Goal: Task Accomplishment & Management: Complete application form

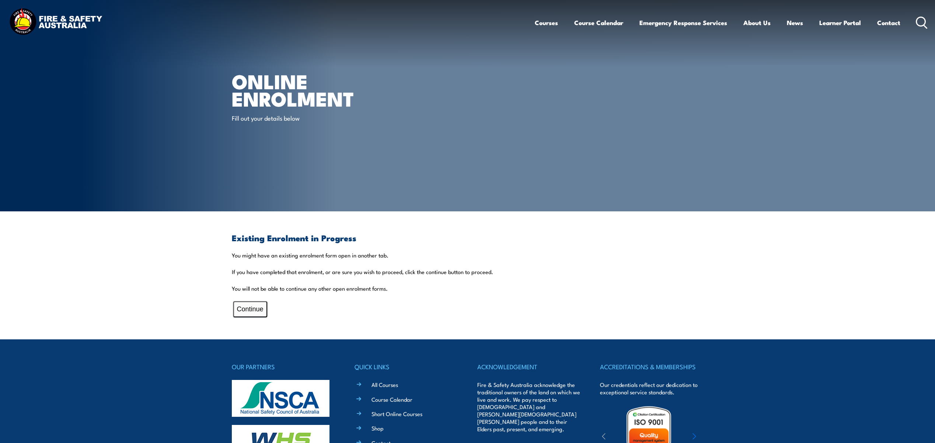
click at [250, 309] on button "Continue" at bounding box center [250, 309] width 34 height 16
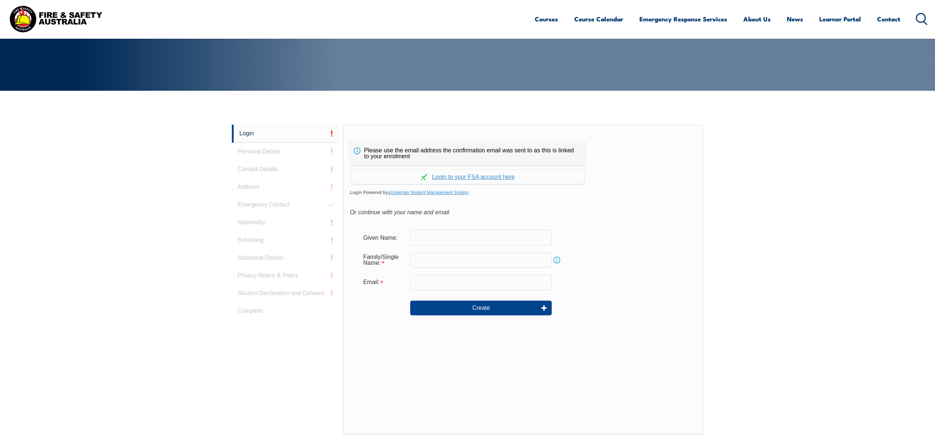
scroll to position [196, 0]
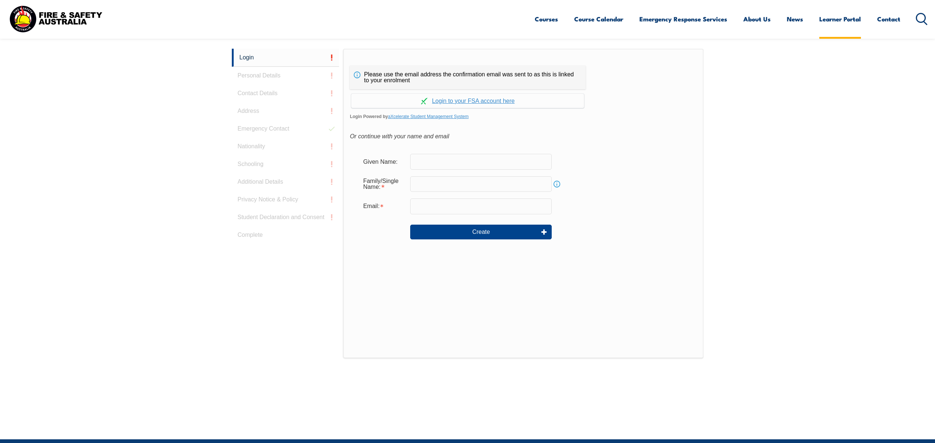
click at [844, 19] on link "Learner Portal" at bounding box center [840, 19] width 42 height 20
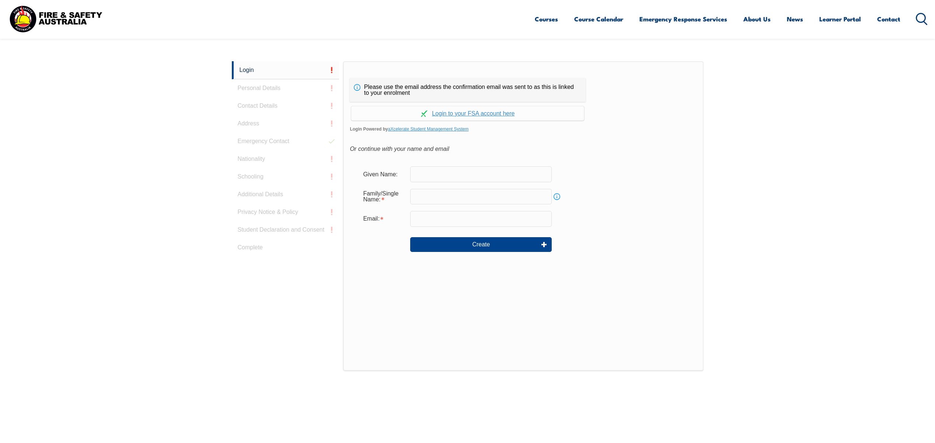
scroll to position [196, 0]
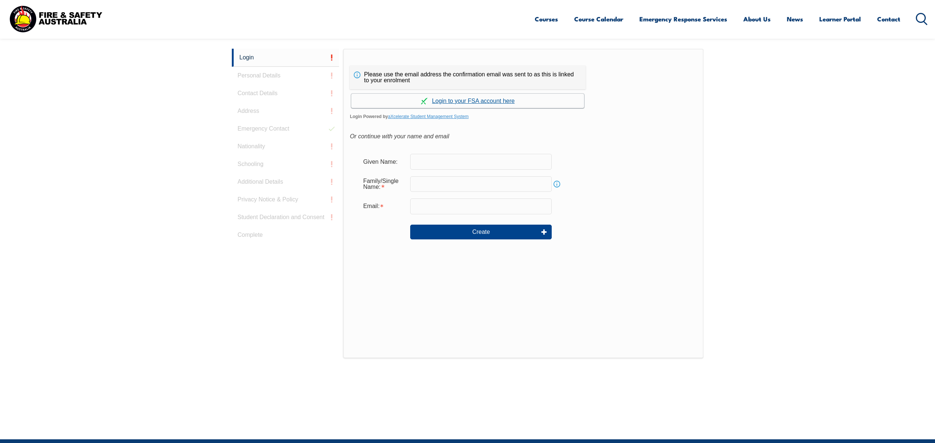
click at [471, 101] on link "Continue with aXcelerate" at bounding box center [467, 101] width 233 height 14
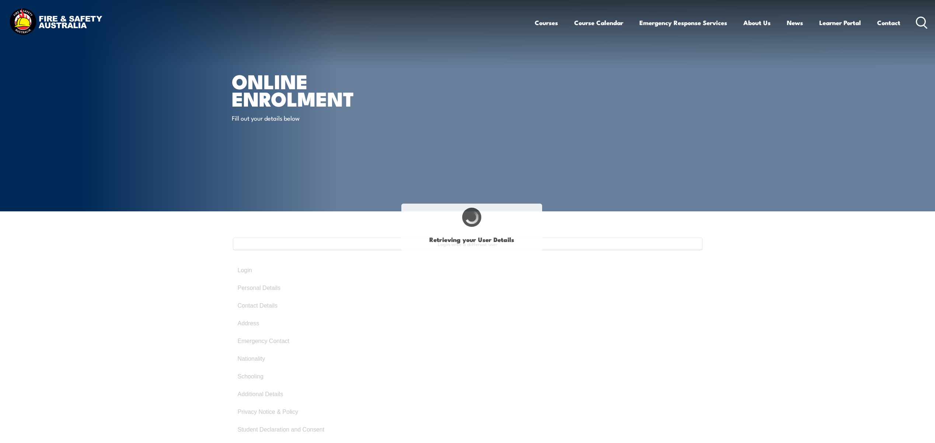
type input "Craig"
type input "Stobie"
type input "July 11, 1968"
select select "M"
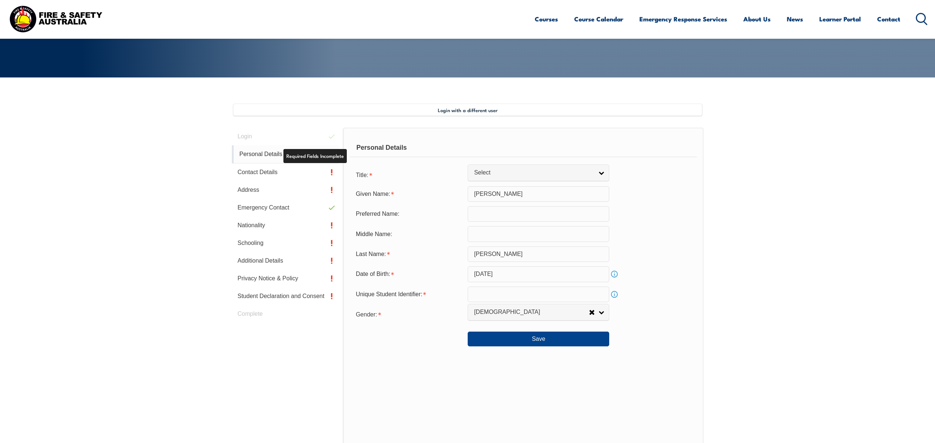
scroll to position [201, 0]
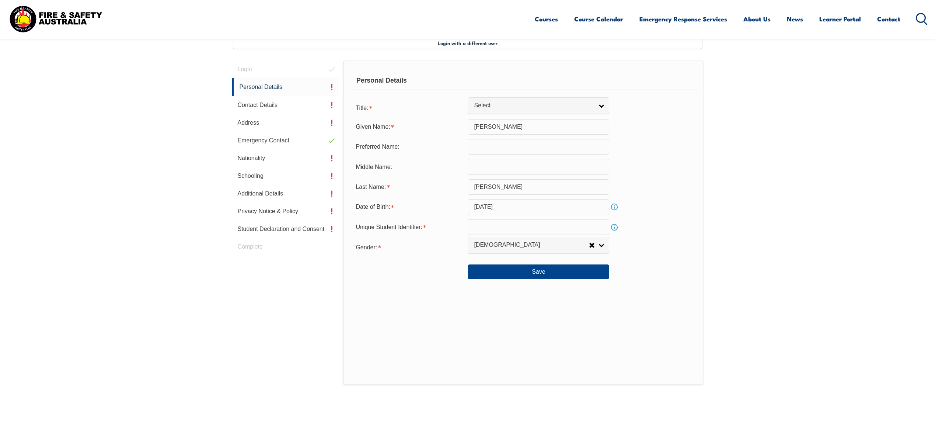
click at [615, 227] on link "Info" at bounding box center [614, 227] width 10 height 10
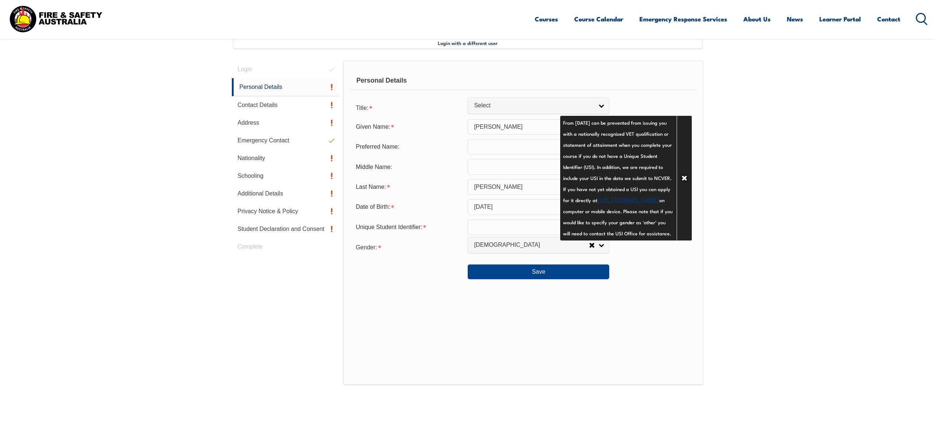
click at [608, 203] on link "https://www.usi.gov.au/your-usi/create-usi" at bounding box center [628, 199] width 62 height 9
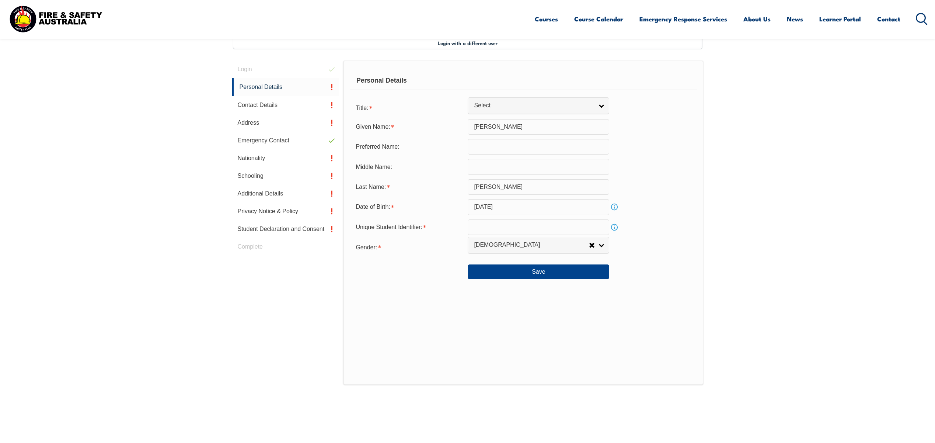
click at [495, 150] on input "text" at bounding box center [539, 146] width 142 height 15
type input "Craig"
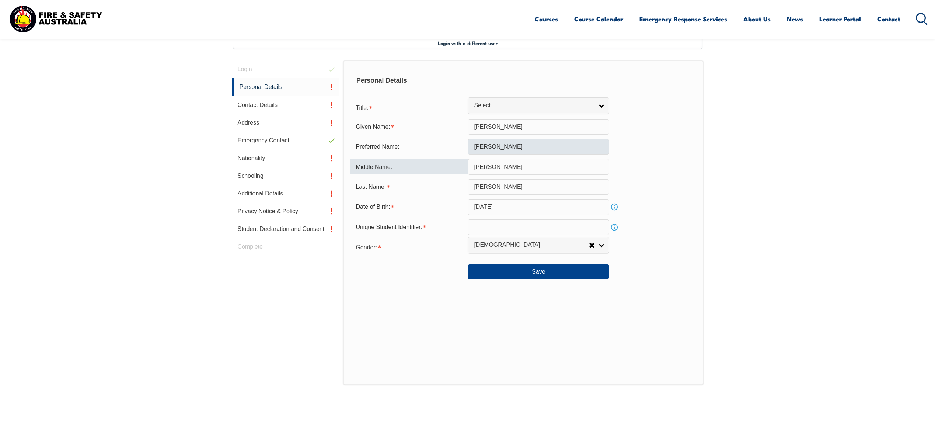
type input "Ian"
paste input "5PU9D9WMUD"
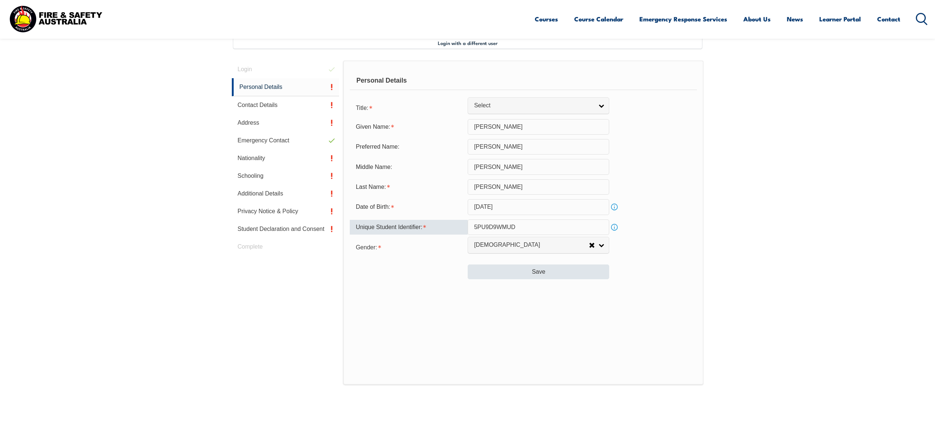
type input "5PU9D9WMUD"
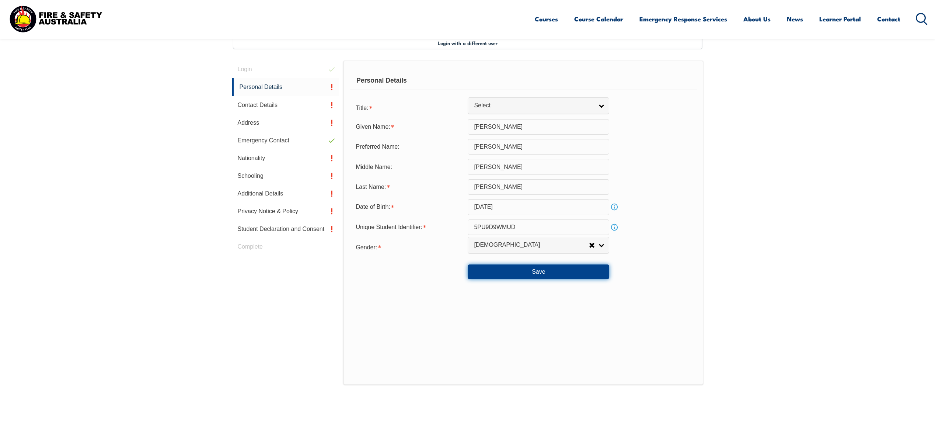
click at [542, 270] on button "Save" at bounding box center [539, 271] width 142 height 15
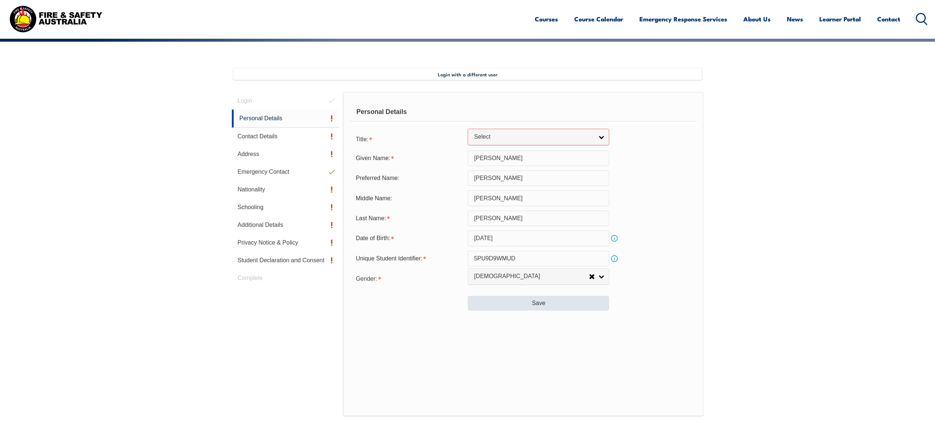
scroll to position [95, 0]
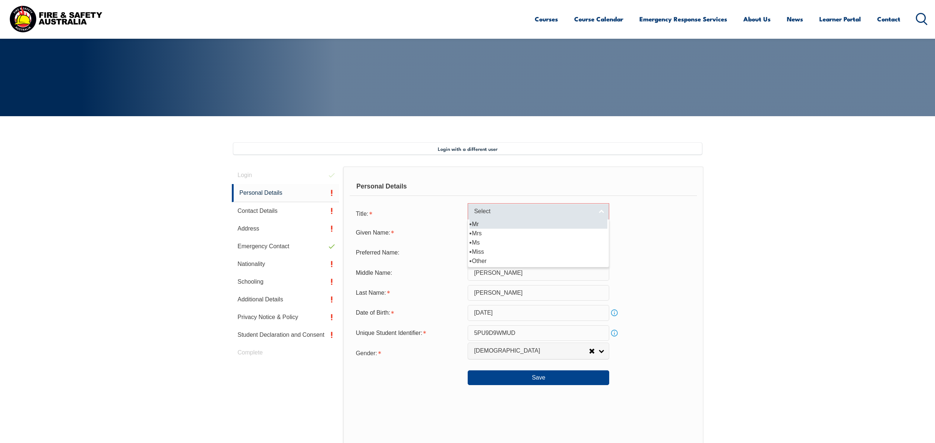
click at [601, 207] on link "Select" at bounding box center [539, 211] width 142 height 17
click at [478, 226] on li "Mr" at bounding box center [538, 223] width 138 height 9
select select "Mr"
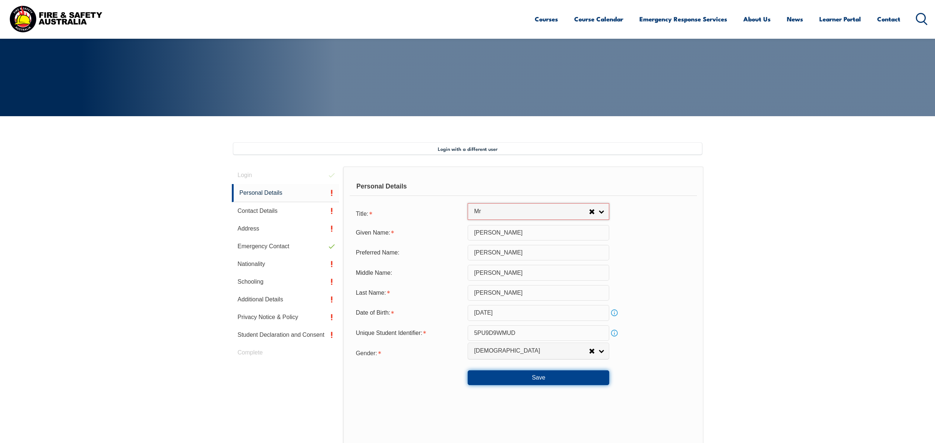
click at [541, 377] on button "Save" at bounding box center [539, 377] width 142 height 15
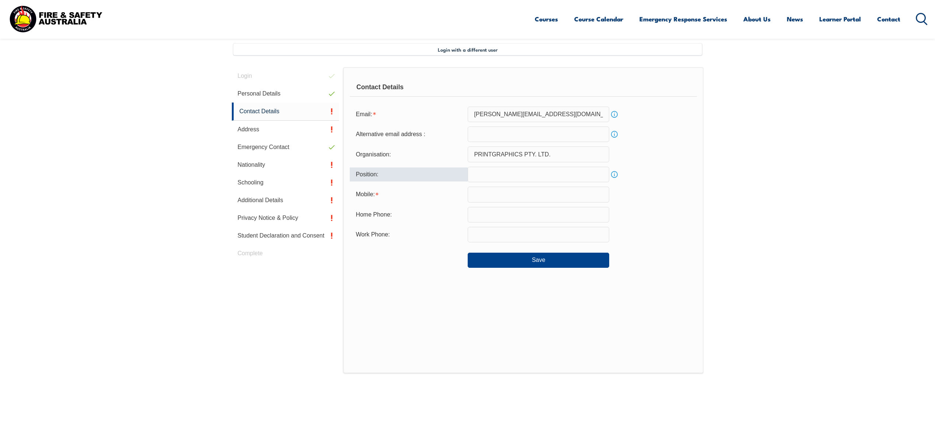
scroll to position [201, 0]
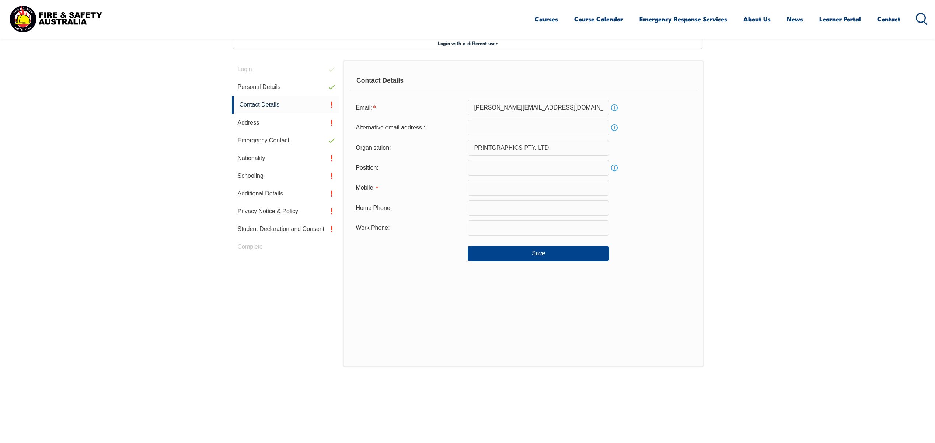
click at [533, 128] on input "email" at bounding box center [539, 127] width 142 height 15
type input "mozzotron@gmail.com"
click at [514, 168] on input "text" at bounding box center [539, 167] width 142 height 15
click at [514, 191] on input "text" at bounding box center [539, 187] width 142 height 15
type input "0421040361"
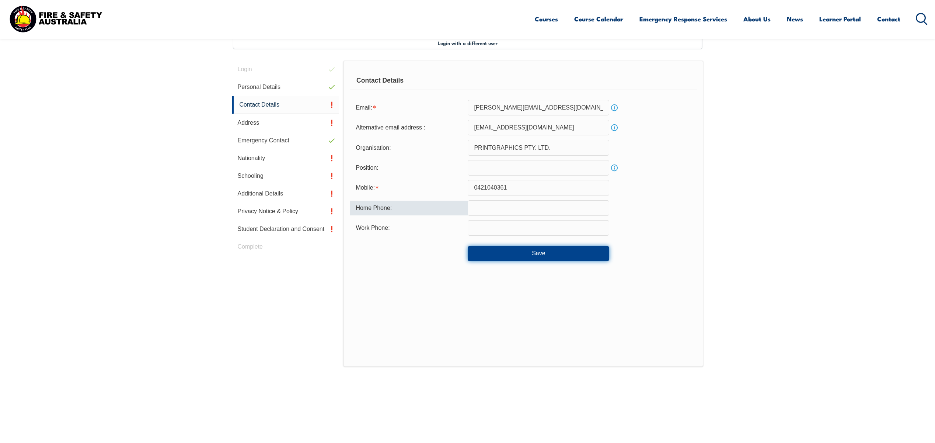
click at [531, 254] on button "Save" at bounding box center [539, 253] width 142 height 15
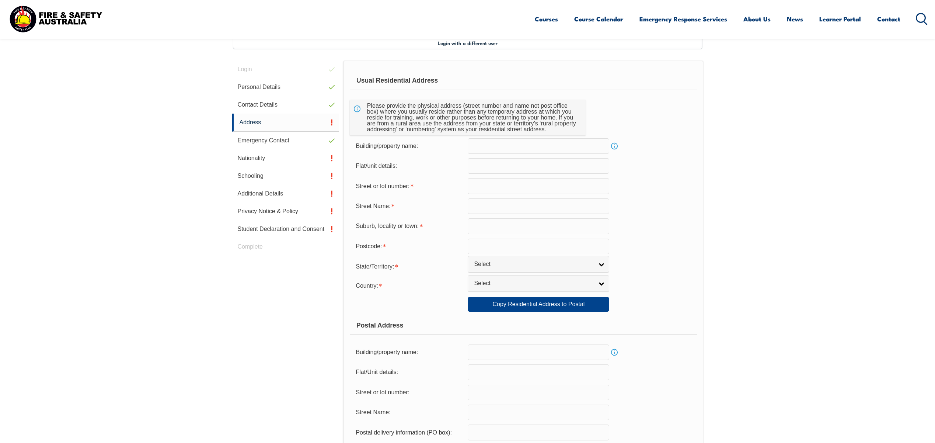
click at [568, 186] on input "text" at bounding box center [539, 185] width 142 height 15
click at [614, 146] on link "Info" at bounding box center [614, 146] width 10 height 10
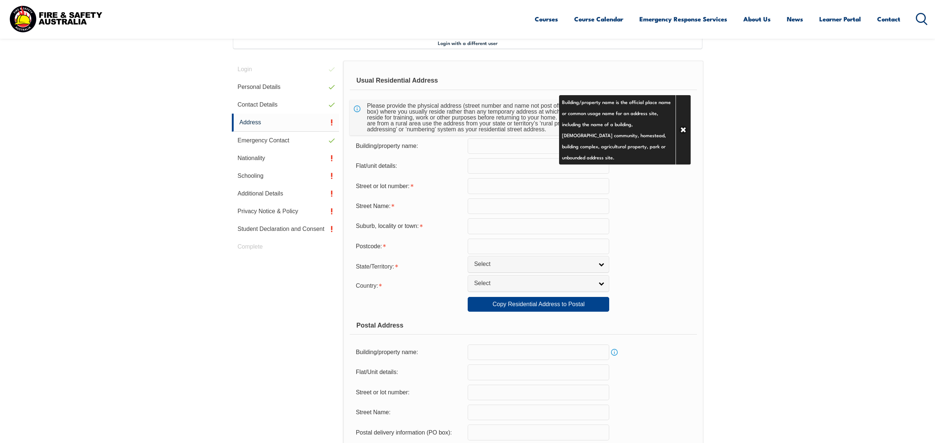
click at [638, 198] on div "Street Name:" at bounding box center [523, 205] width 347 height 15
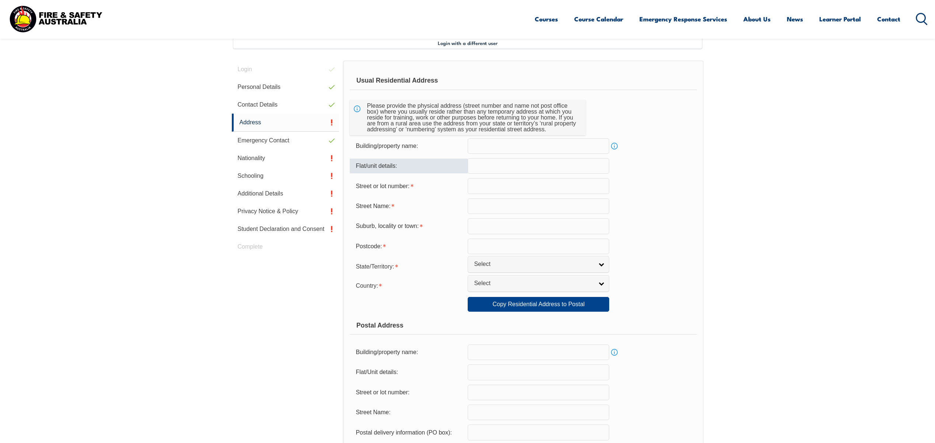
click at [541, 168] on input "text" at bounding box center [539, 165] width 142 height 15
type input "Unit"
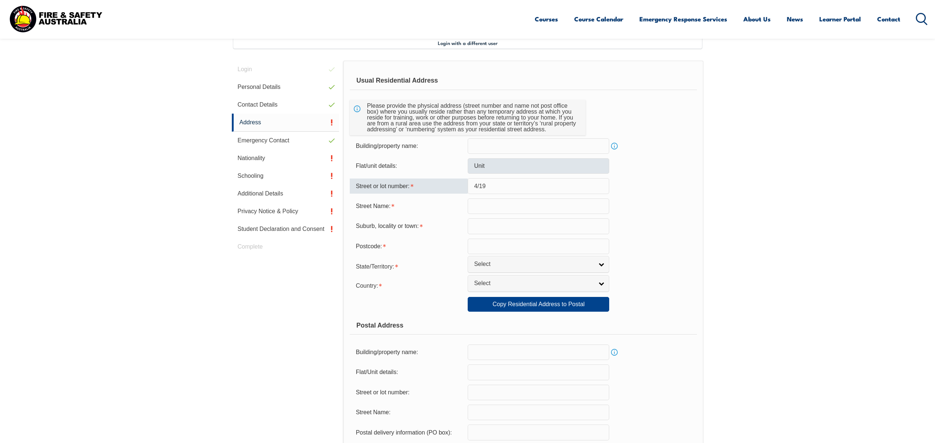
type input "4/19"
type input "Golden Avenue"
type input "Chelsea"
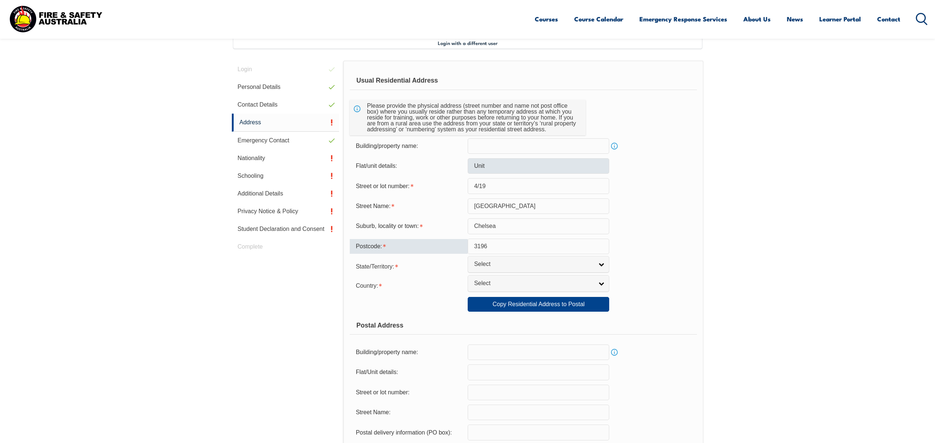
type input "3196"
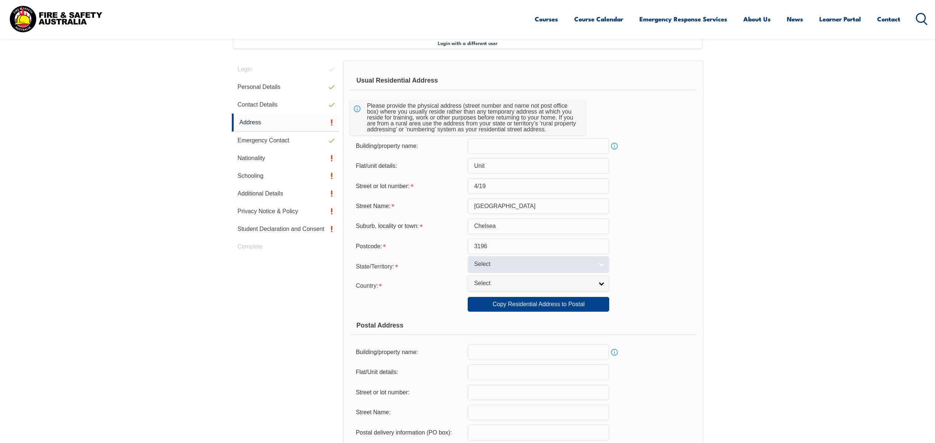
click at [552, 268] on span "Select" at bounding box center [533, 264] width 119 height 8
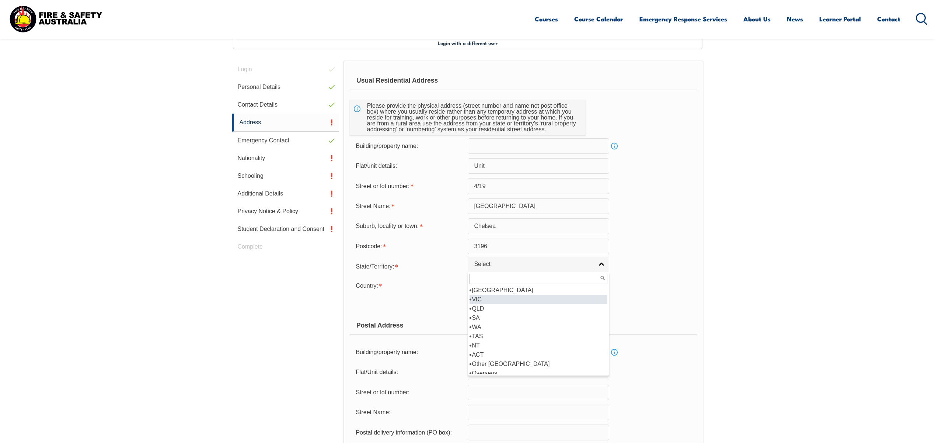
click at [489, 300] on li "VIC" at bounding box center [538, 298] width 138 height 9
select select "VIC"
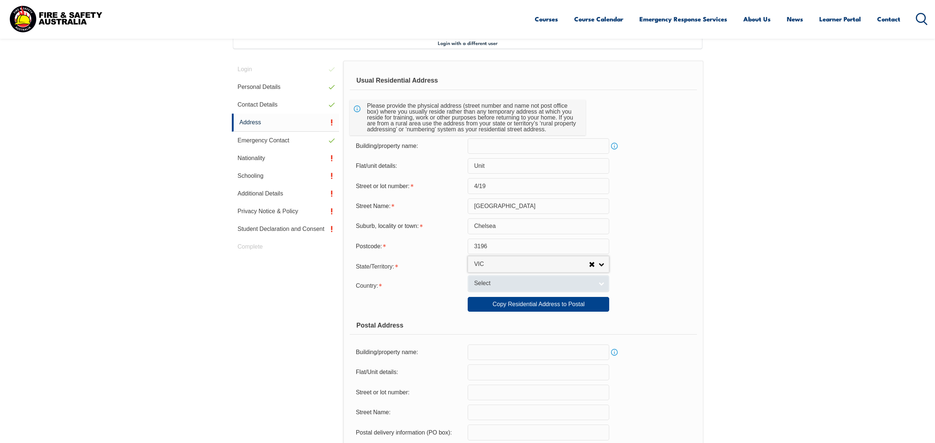
click at [521, 286] on span "Select" at bounding box center [533, 283] width 119 height 8
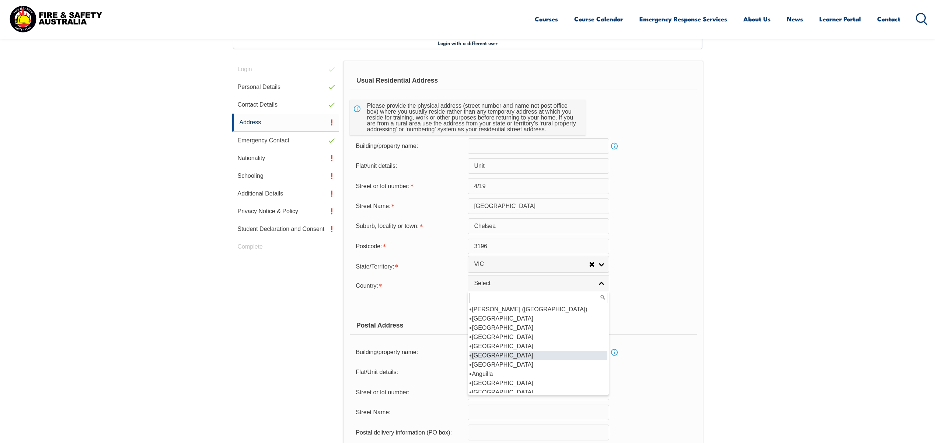
scroll to position [78, 0]
click at [533, 353] on li "Australia" at bounding box center [538, 350] width 138 height 9
select select "1101"
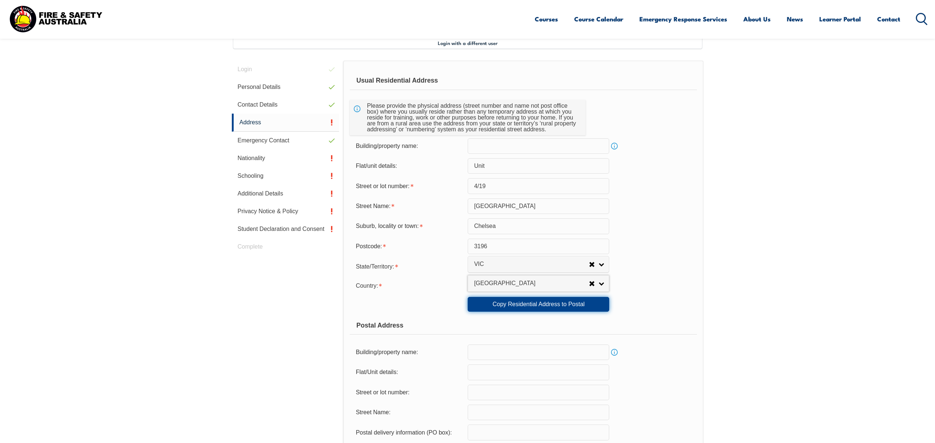
click at [549, 304] on link "Copy Residential Address to Postal" at bounding box center [539, 304] width 142 height 15
type input "Unit"
type input "4/19"
type input "Golden Avenue"
type input "Chelsea"
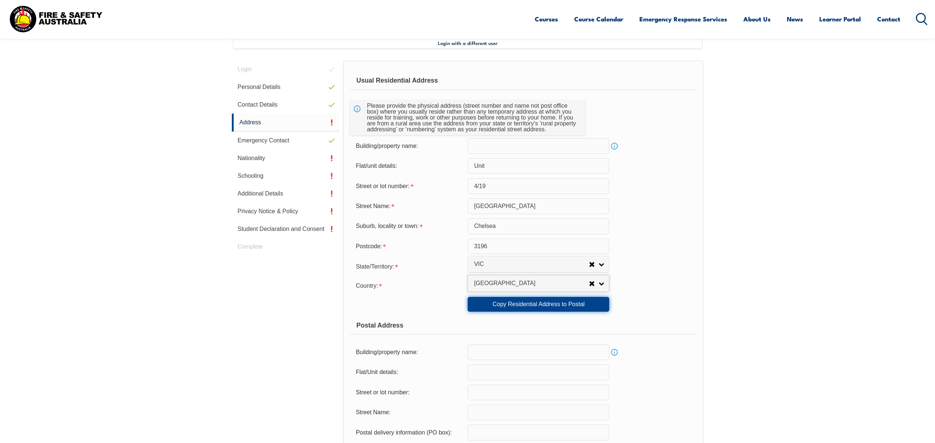
select select "VIC"
type input "3196"
select select "1101"
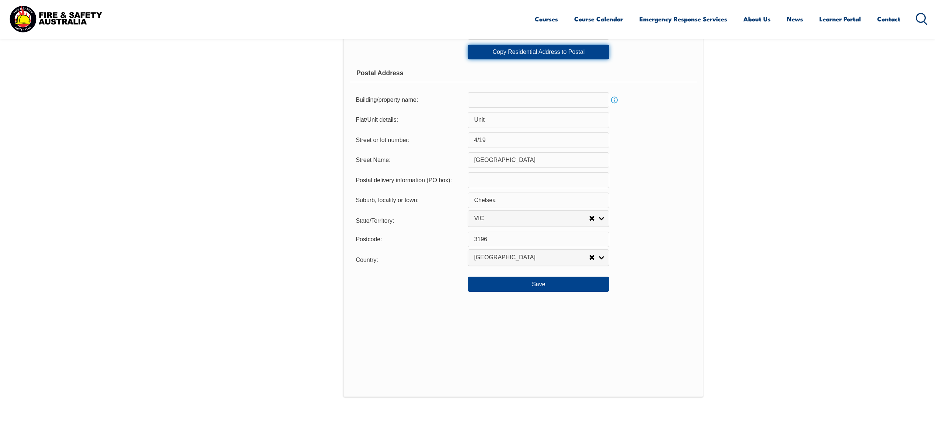
scroll to position [489, 0]
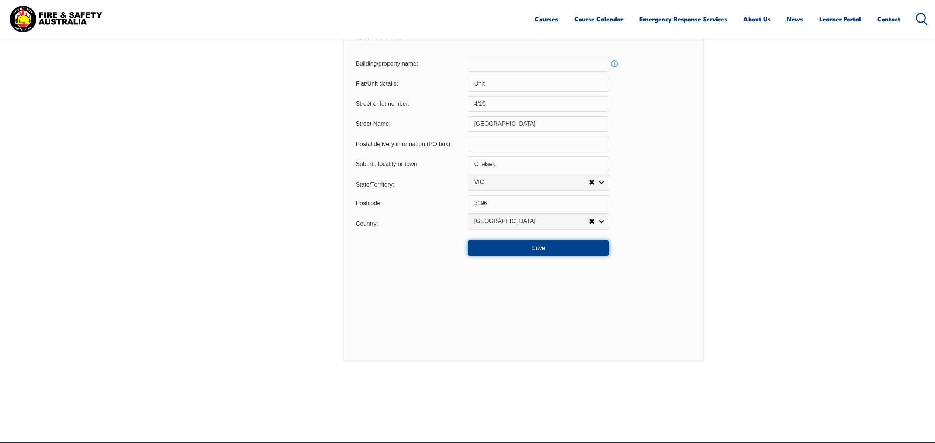
click at [498, 248] on button "Save" at bounding box center [539, 247] width 142 height 15
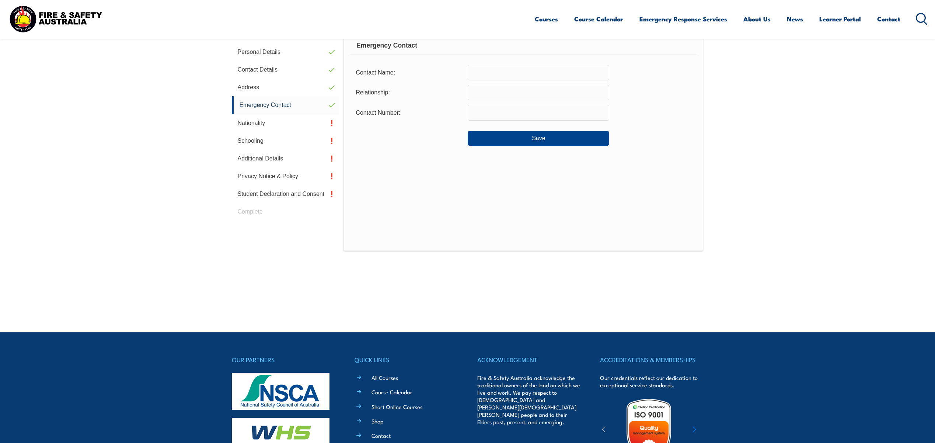
scroll to position [201, 0]
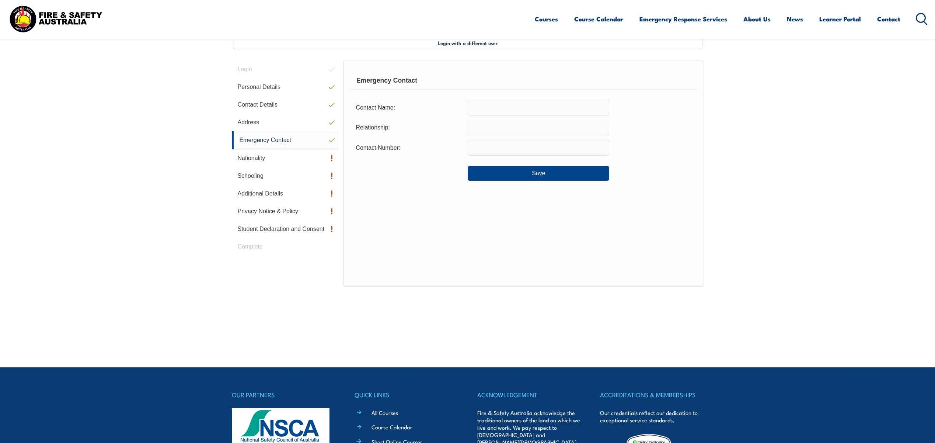
click at [531, 109] on input "text" at bounding box center [539, 107] width 142 height 15
type input "Michelle Griffs"
type input "Sister"
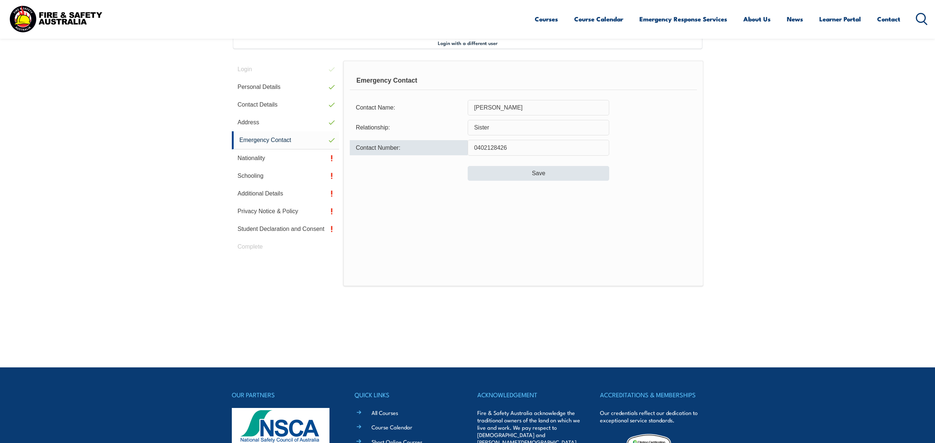
type input "0402128426"
click at [545, 171] on button "Save" at bounding box center [539, 173] width 142 height 15
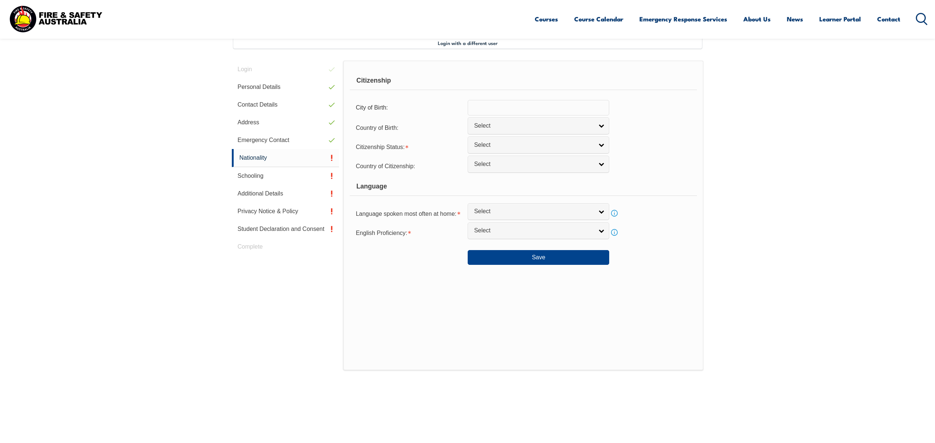
click at [554, 104] on input "text" at bounding box center [539, 107] width 142 height 15
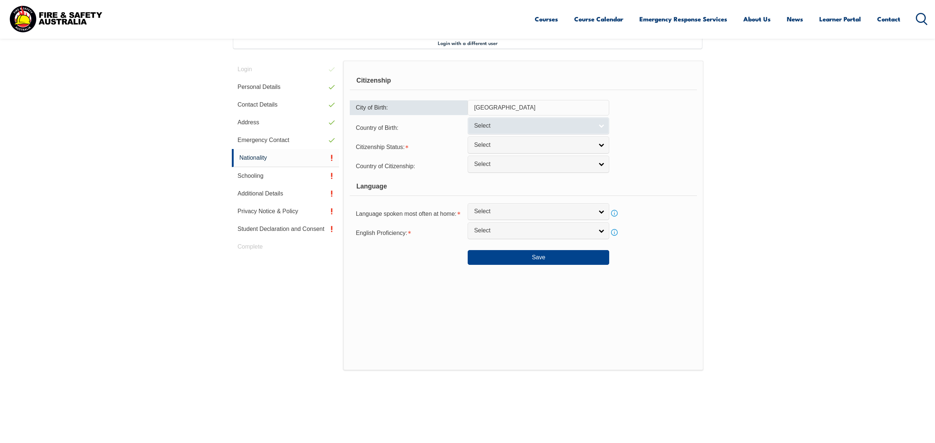
type input "Melbourne"
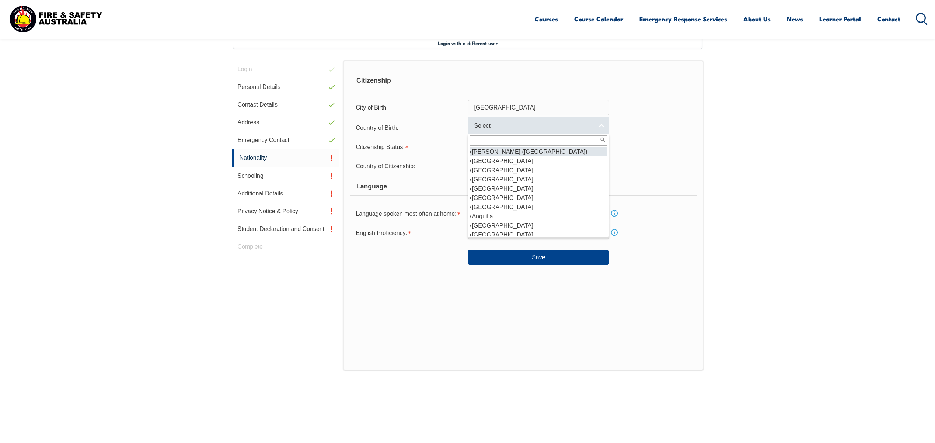
click at [572, 130] on link "Select" at bounding box center [539, 125] width 142 height 17
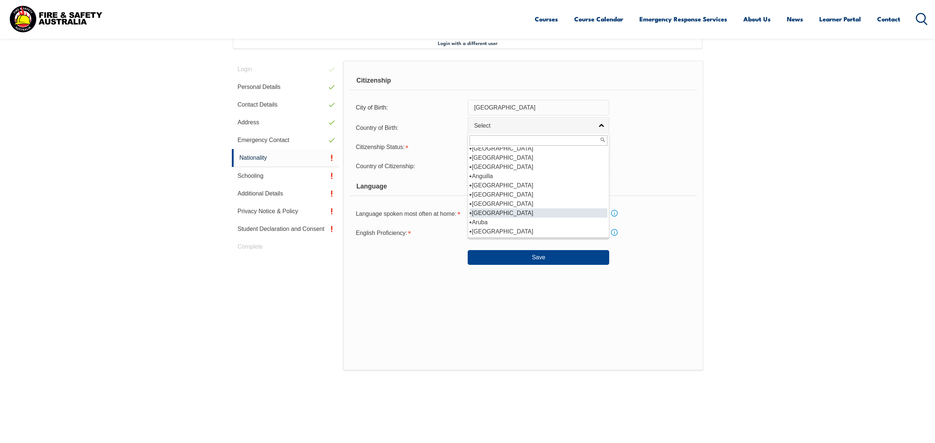
scroll to position [45, 0]
click at [542, 229] on li "Australia" at bounding box center [538, 226] width 138 height 9
select select "1101"
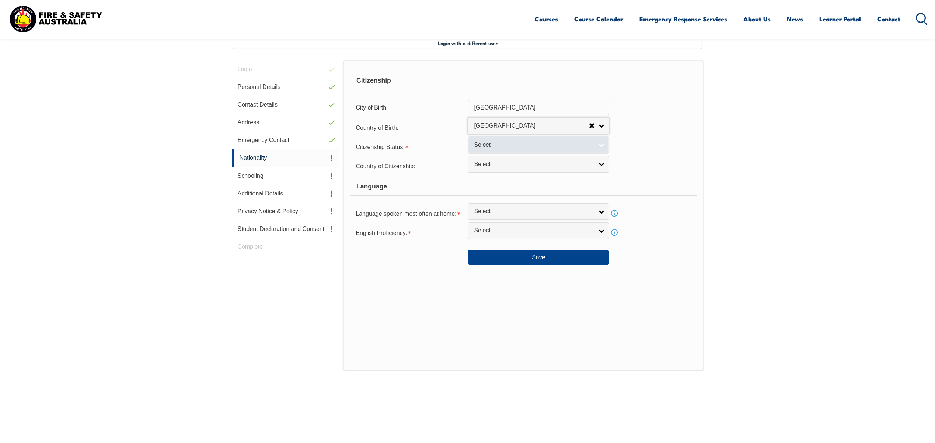
click at [525, 149] on link "Select" at bounding box center [539, 144] width 142 height 17
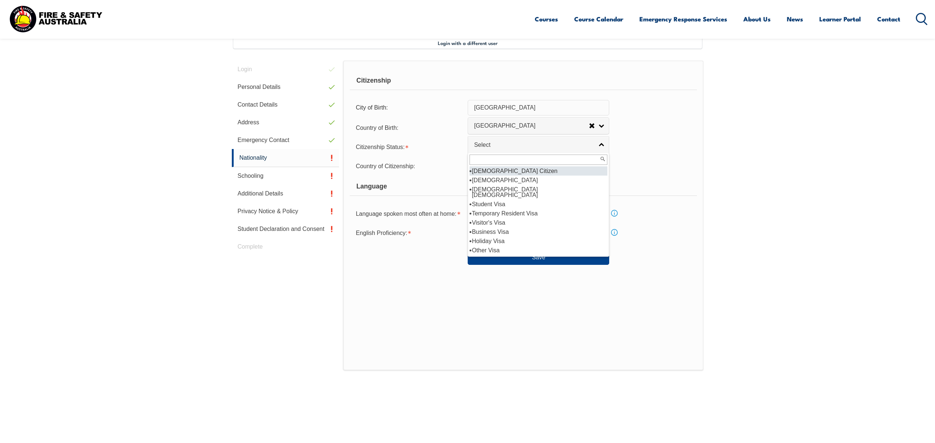
click at [507, 168] on li "Australian Citizen" at bounding box center [538, 170] width 138 height 9
select select "1"
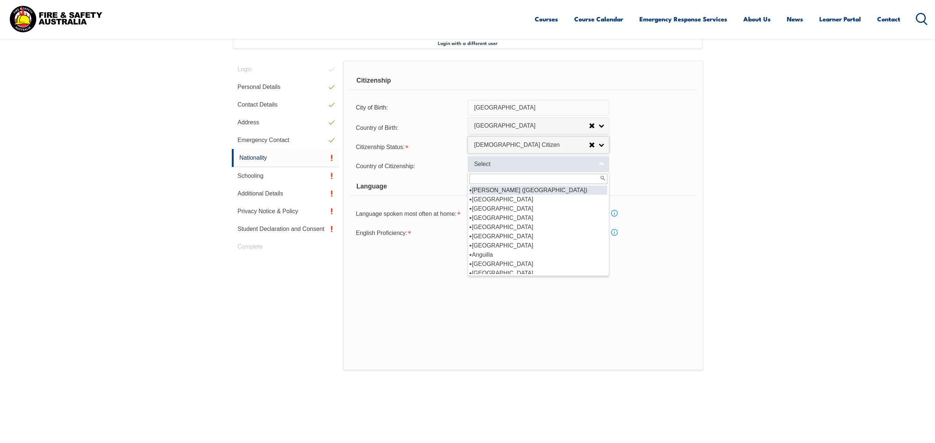
click at [513, 165] on span "Select" at bounding box center [533, 164] width 119 height 8
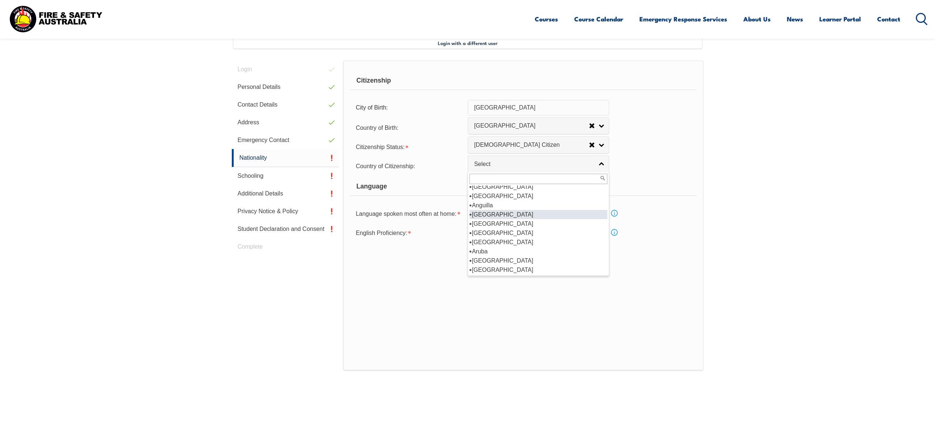
scroll to position [63, 0]
click at [508, 245] on li "Australia" at bounding box center [538, 246] width 138 height 9
select select "1101"
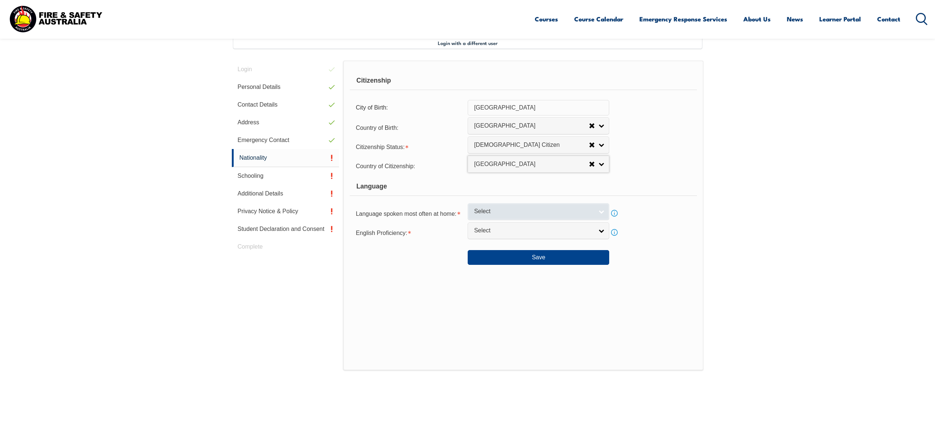
click at [511, 212] on span "Select" at bounding box center [533, 211] width 119 height 8
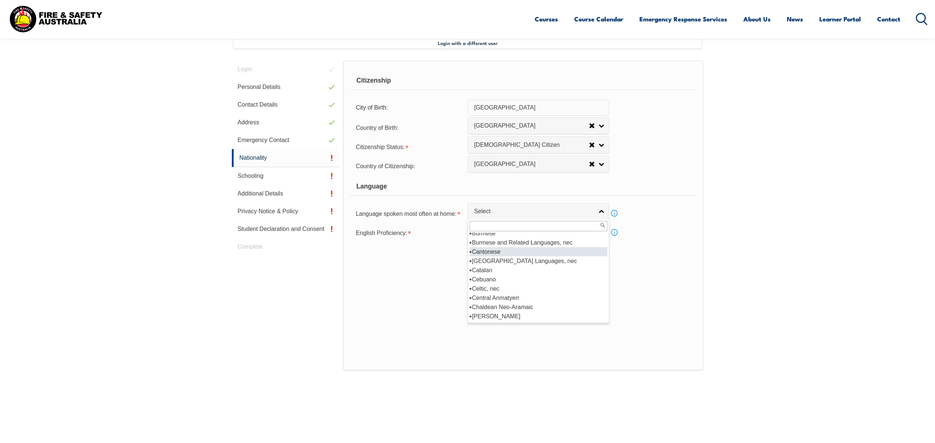
scroll to position [879, 0]
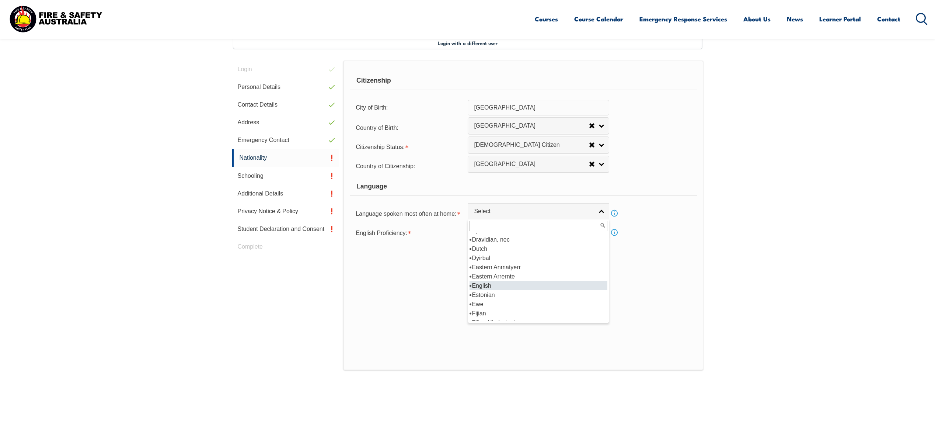
click at [505, 284] on li "English" at bounding box center [538, 285] width 138 height 9
select select "1201"
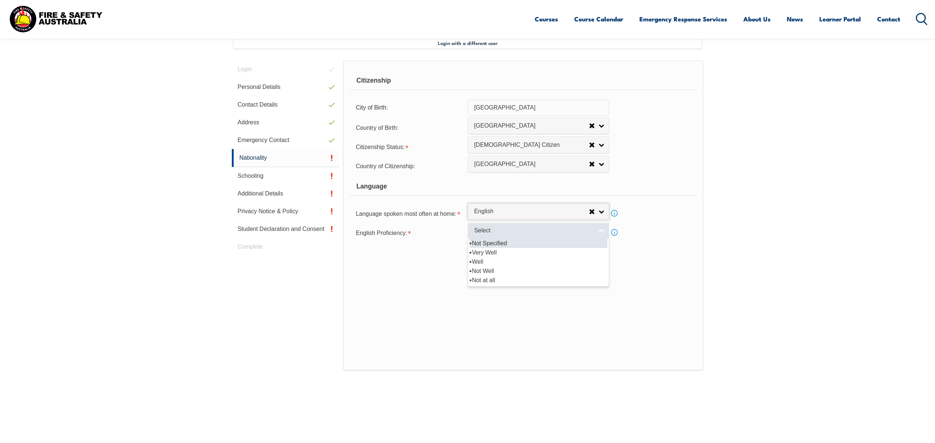
click at [519, 232] on span "Select" at bounding box center [533, 231] width 119 height 8
click at [508, 250] on li "Very Well" at bounding box center [538, 252] width 138 height 9
select select "1"
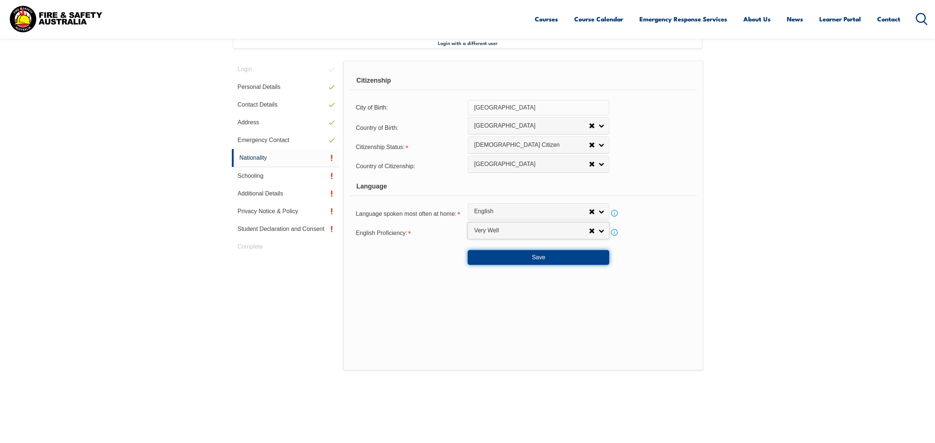
click at [538, 254] on button "Save" at bounding box center [539, 257] width 142 height 15
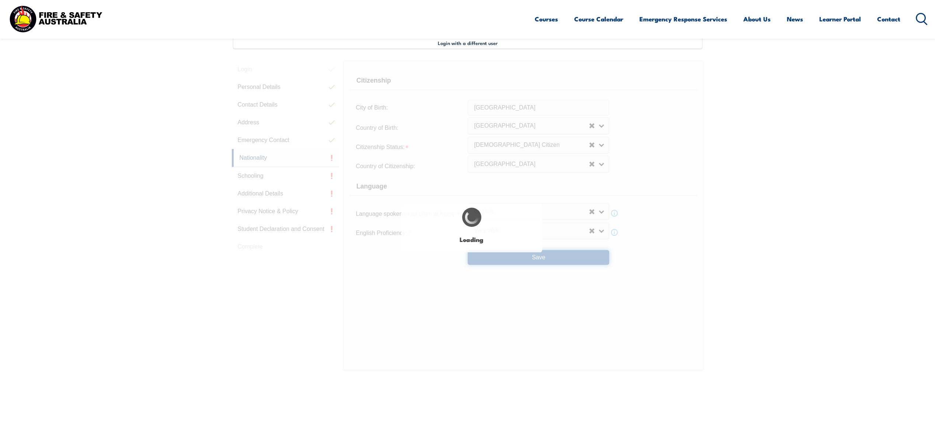
select select "false"
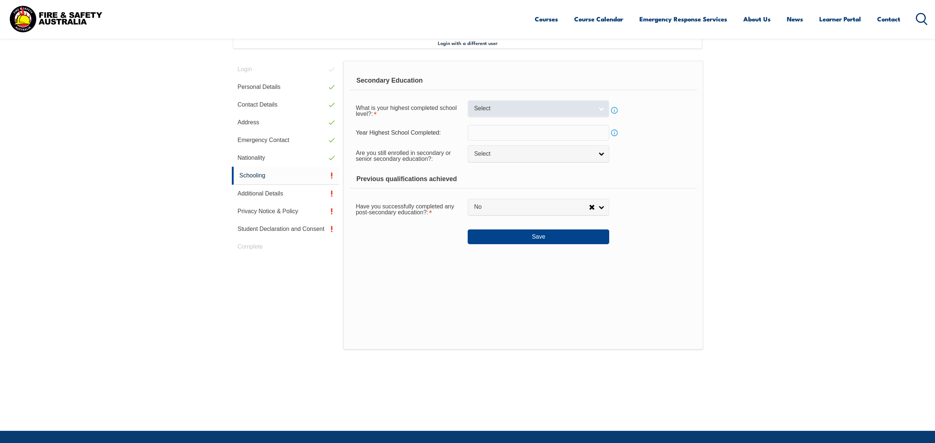
click at [552, 101] on link "Select" at bounding box center [539, 108] width 142 height 17
click at [543, 153] on li "Year 10" at bounding box center [538, 148] width 138 height 9
select select "10"
click at [567, 155] on span "Select" at bounding box center [533, 154] width 119 height 8
click at [519, 185] on li "No" at bounding box center [538, 184] width 138 height 9
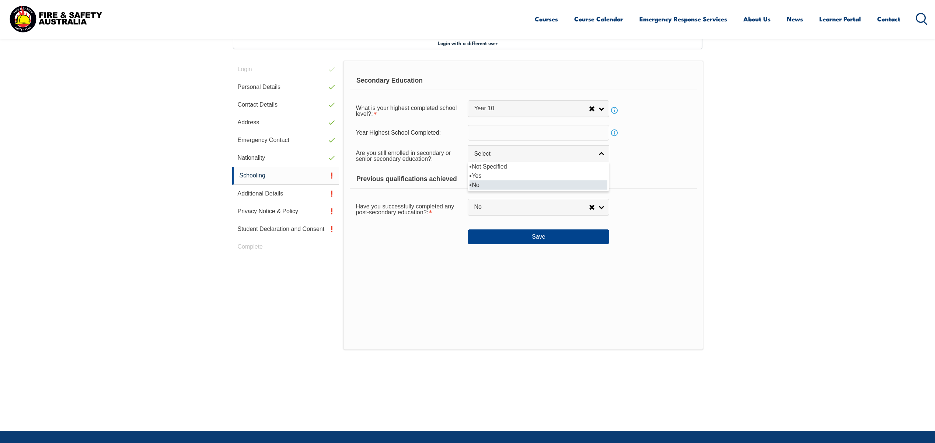
select select "false"
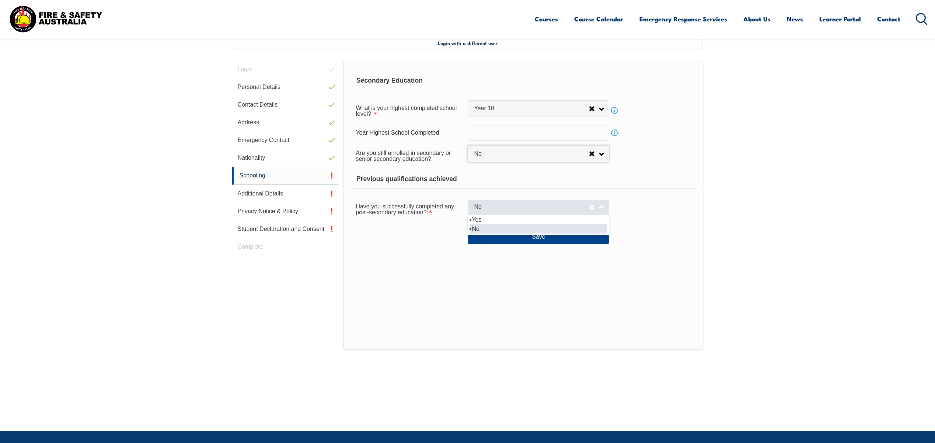
click at [519, 203] on span "No" at bounding box center [531, 207] width 115 height 8
click at [509, 220] on li "Yes" at bounding box center [538, 219] width 138 height 9
select select "true"
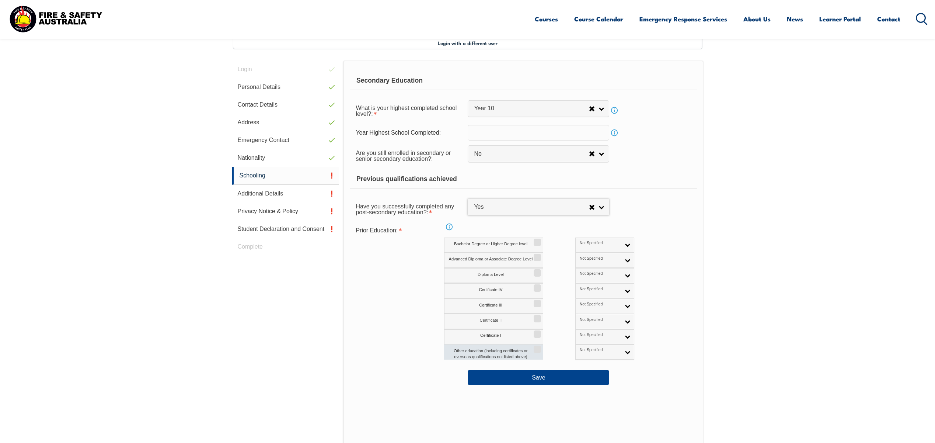
click at [527, 350] on label "Other education (including certificates or overseas qualifications not listed a…" at bounding box center [493, 351] width 99 height 15
click at [534, 347] on input "Other education (including certificates or overseas qualifications not listed a…" at bounding box center [536, 346] width 4 height 1
checkbox input "true"
click at [547, 376] on button "Save" at bounding box center [539, 377] width 142 height 15
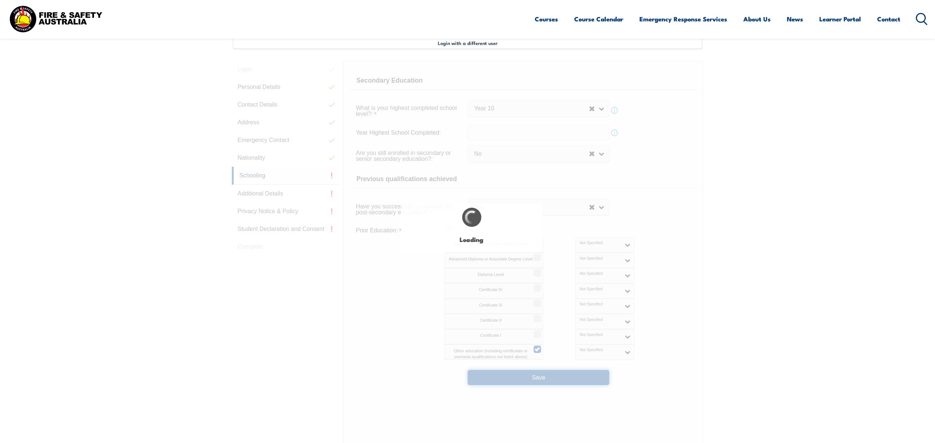
select select
select select "false"
select select "true"
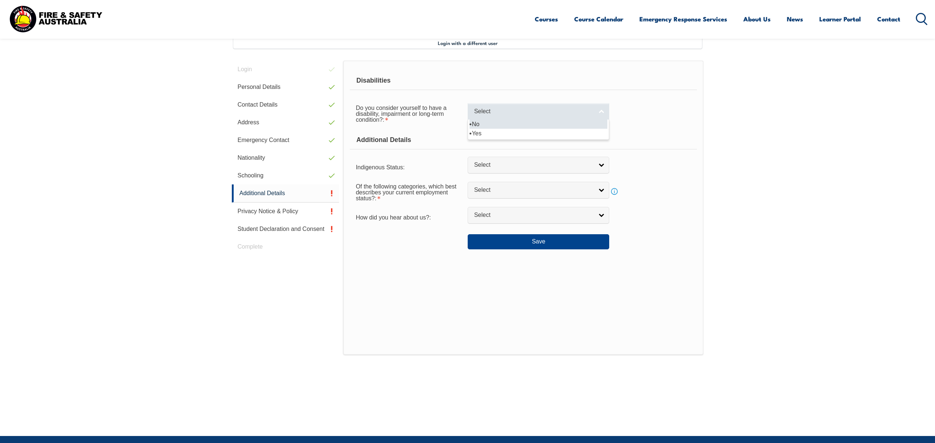
click at [519, 112] on span "Select" at bounding box center [533, 112] width 119 height 8
click at [522, 124] on li "No" at bounding box center [538, 123] width 138 height 9
select select "false"
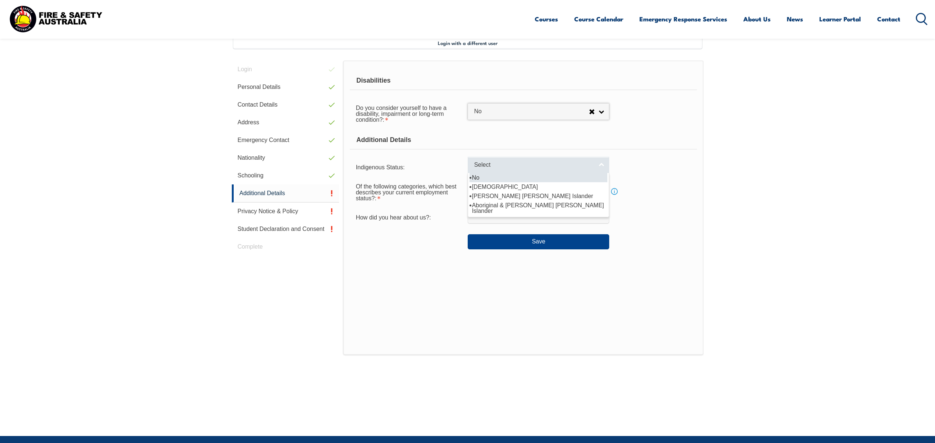
click at [514, 165] on span "Select" at bounding box center [533, 165] width 119 height 8
click at [510, 174] on li "No" at bounding box center [538, 177] width 138 height 9
select select "4"
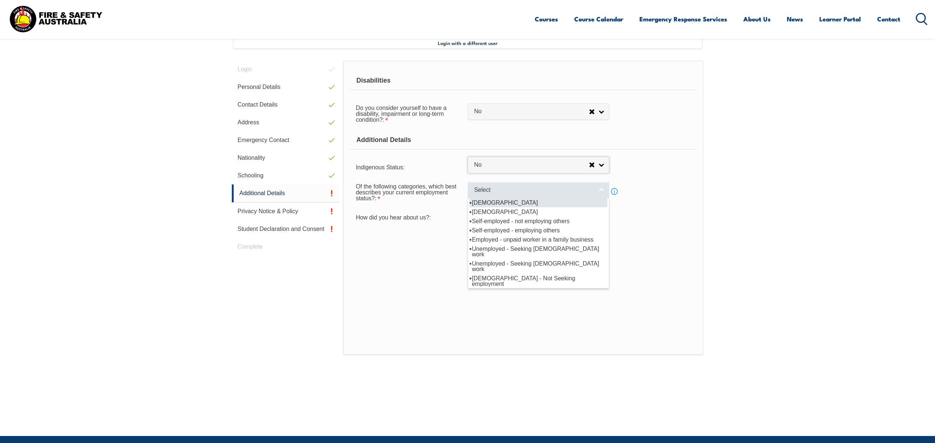
click at [517, 190] on span "Select" at bounding box center [533, 190] width 119 height 8
click at [516, 200] on li "Full-time employee" at bounding box center [538, 202] width 138 height 9
select select "1"
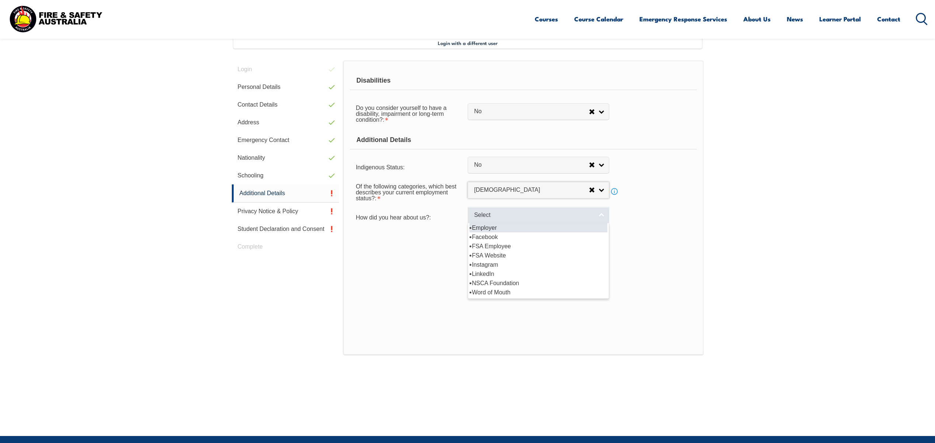
click at [503, 214] on span "Select" at bounding box center [533, 215] width 119 height 8
click at [502, 224] on li "Employer" at bounding box center [538, 227] width 138 height 9
select select "8019"
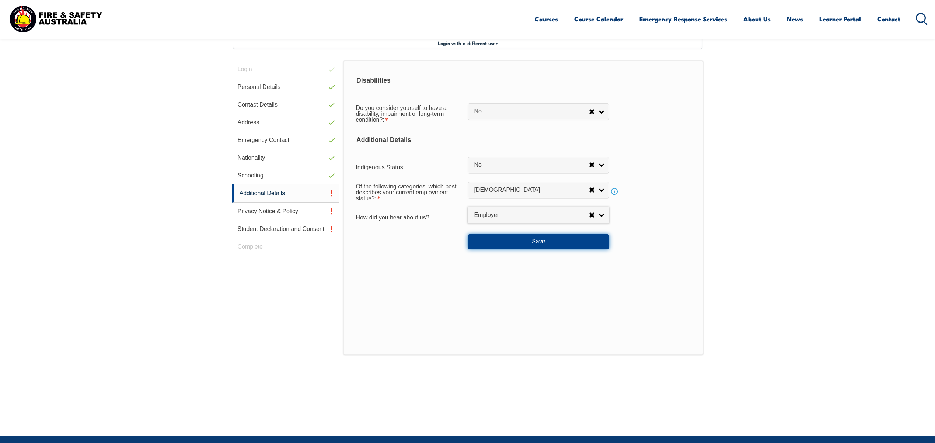
click at [523, 241] on button "Save" at bounding box center [539, 241] width 142 height 15
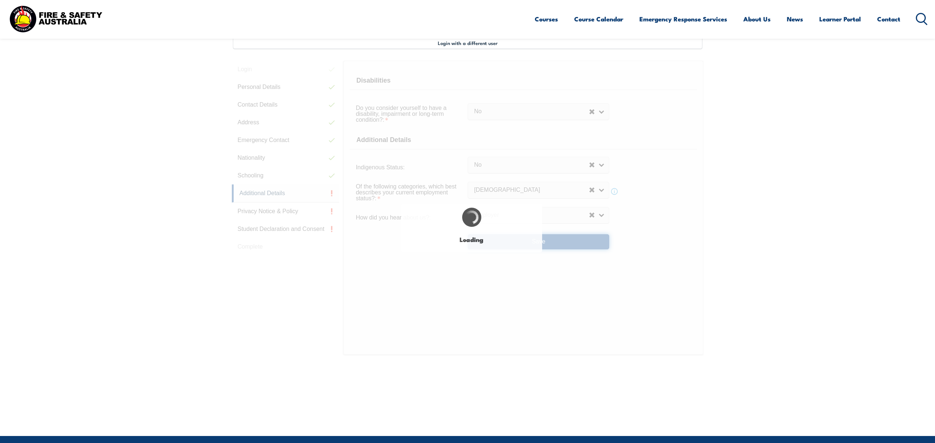
select select "false"
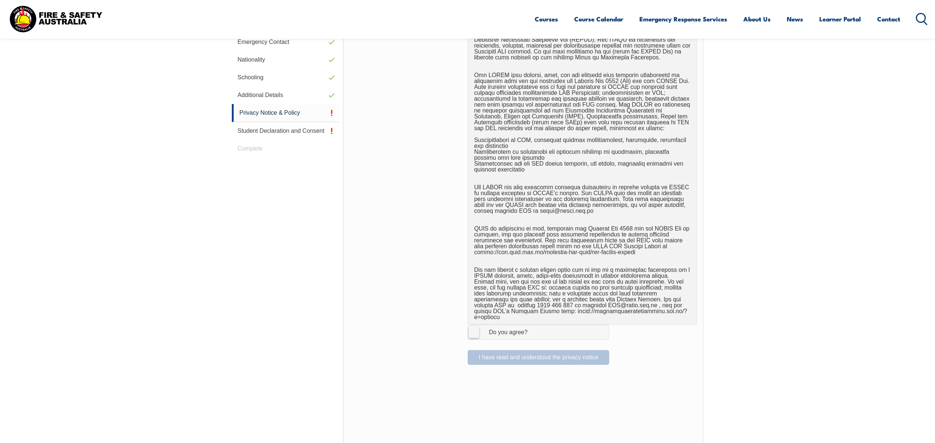
scroll to position [446, 0]
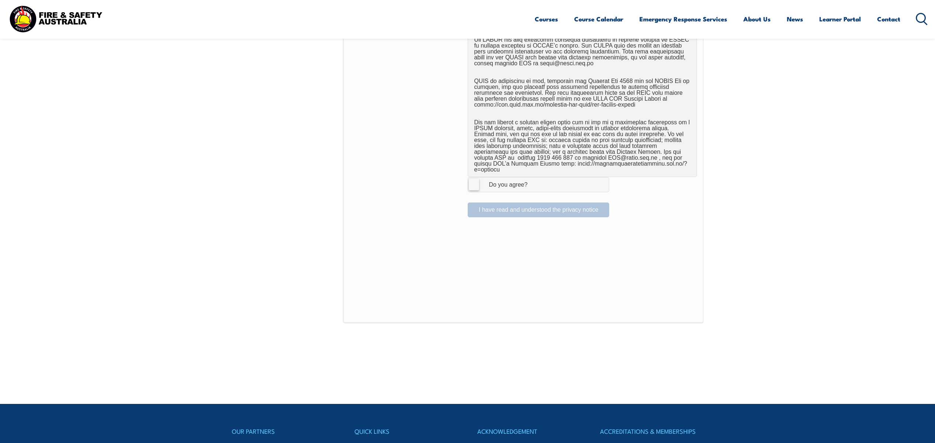
click at [474, 180] on label "I Agree Do you agree?" at bounding box center [539, 184] width 142 height 15
click at [533, 180] on input "I Agree Do you agree?" at bounding box center [539, 184] width 13 height 14
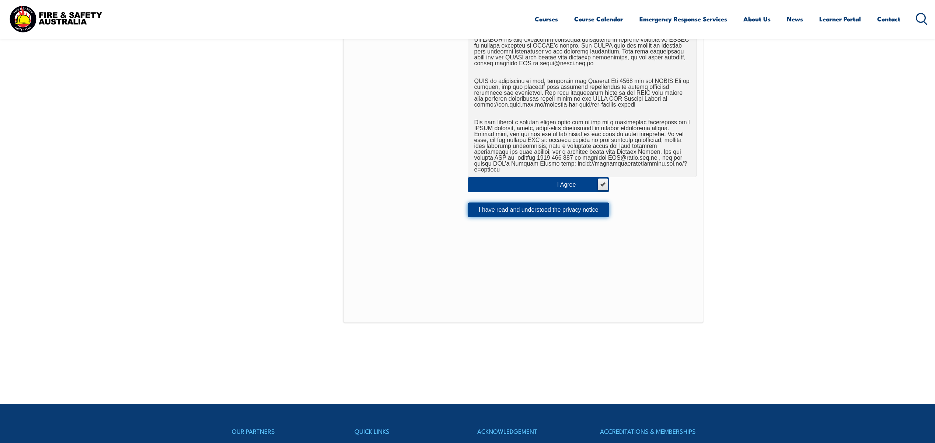
click at [517, 204] on button "I have read and understood the privacy notice" at bounding box center [539, 209] width 142 height 15
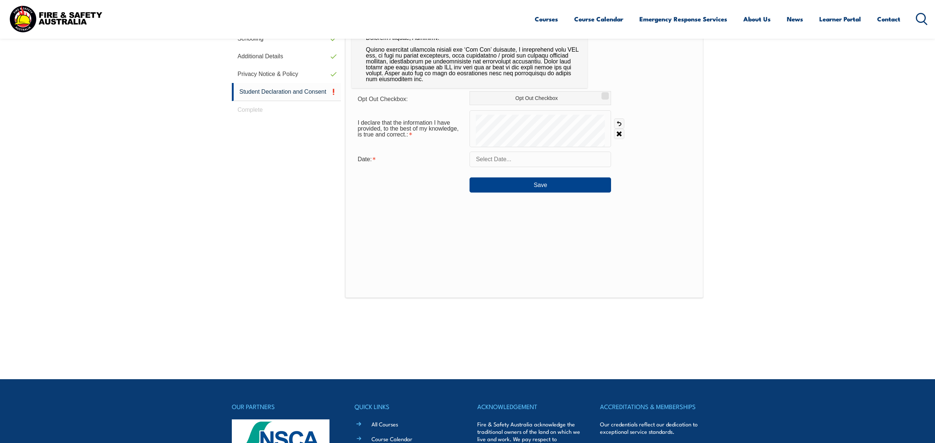
scroll to position [201, 0]
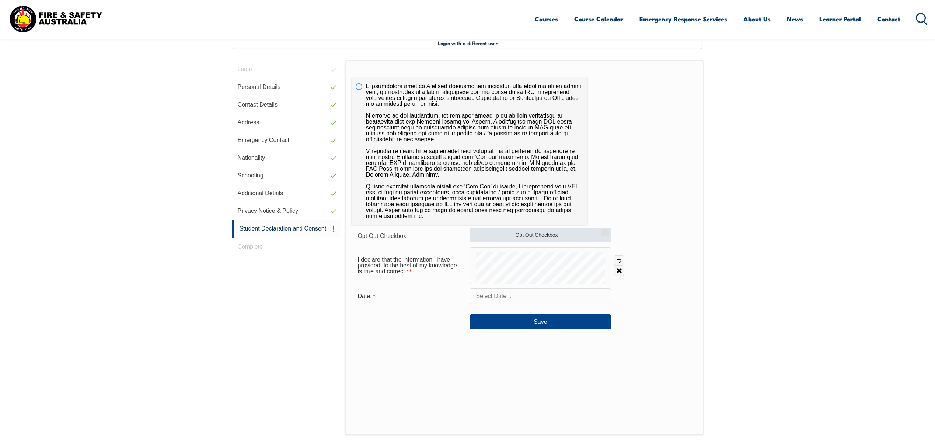
click at [579, 234] on label "Opt Out Checkbox" at bounding box center [540, 235] width 142 height 14
click at [602, 230] on input "Opt Out Checkbox" at bounding box center [604, 230] width 4 height 1
click at [579, 234] on label "Opt Out Checkbox" at bounding box center [540, 235] width 142 height 14
click at [602, 230] on input "Opt Out Checkbox" at bounding box center [604, 230] width 4 height 1
click at [620, 262] on link "Undo" at bounding box center [619, 260] width 10 height 10
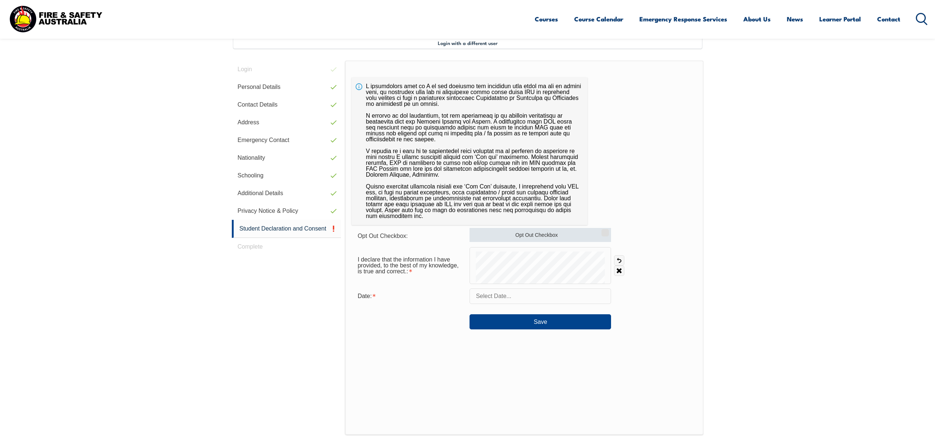
click at [543, 234] on label "Opt Out Checkbox" at bounding box center [540, 235] width 142 height 14
click at [602, 230] on input "Opt Out Checkbox" at bounding box center [604, 230] width 4 height 1
checkbox input "true"
click at [514, 285] on form "Opt Out Checkbox: Opt Out Checkbox I declare that the information I have provid…" at bounding box center [524, 278] width 345 height 101
click at [500, 300] on input "text" at bounding box center [540, 295] width 142 height 15
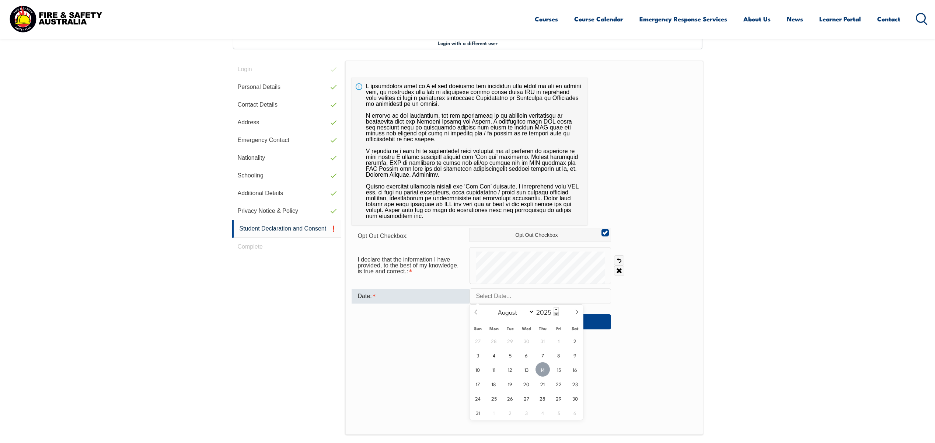
click at [543, 369] on span "14" at bounding box center [542, 369] width 14 height 14
type input "August 14, 2025"
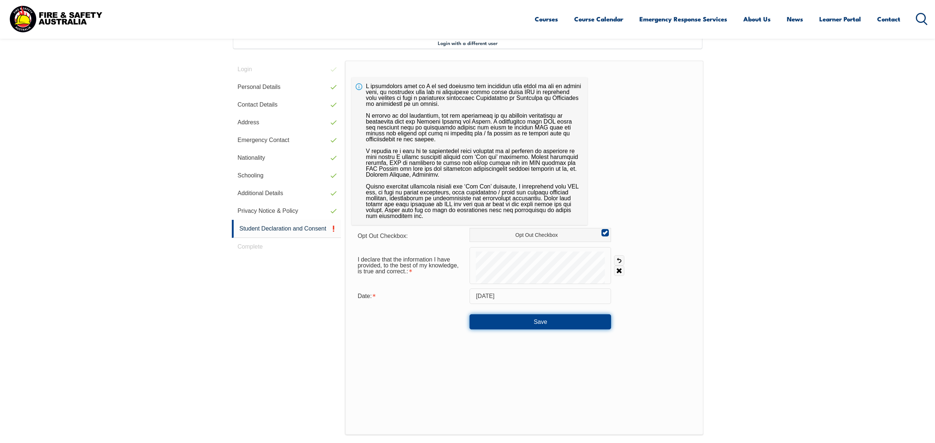
click at [543, 321] on button "Save" at bounding box center [540, 321] width 142 height 15
